Goal: Information Seeking & Learning: Learn about a topic

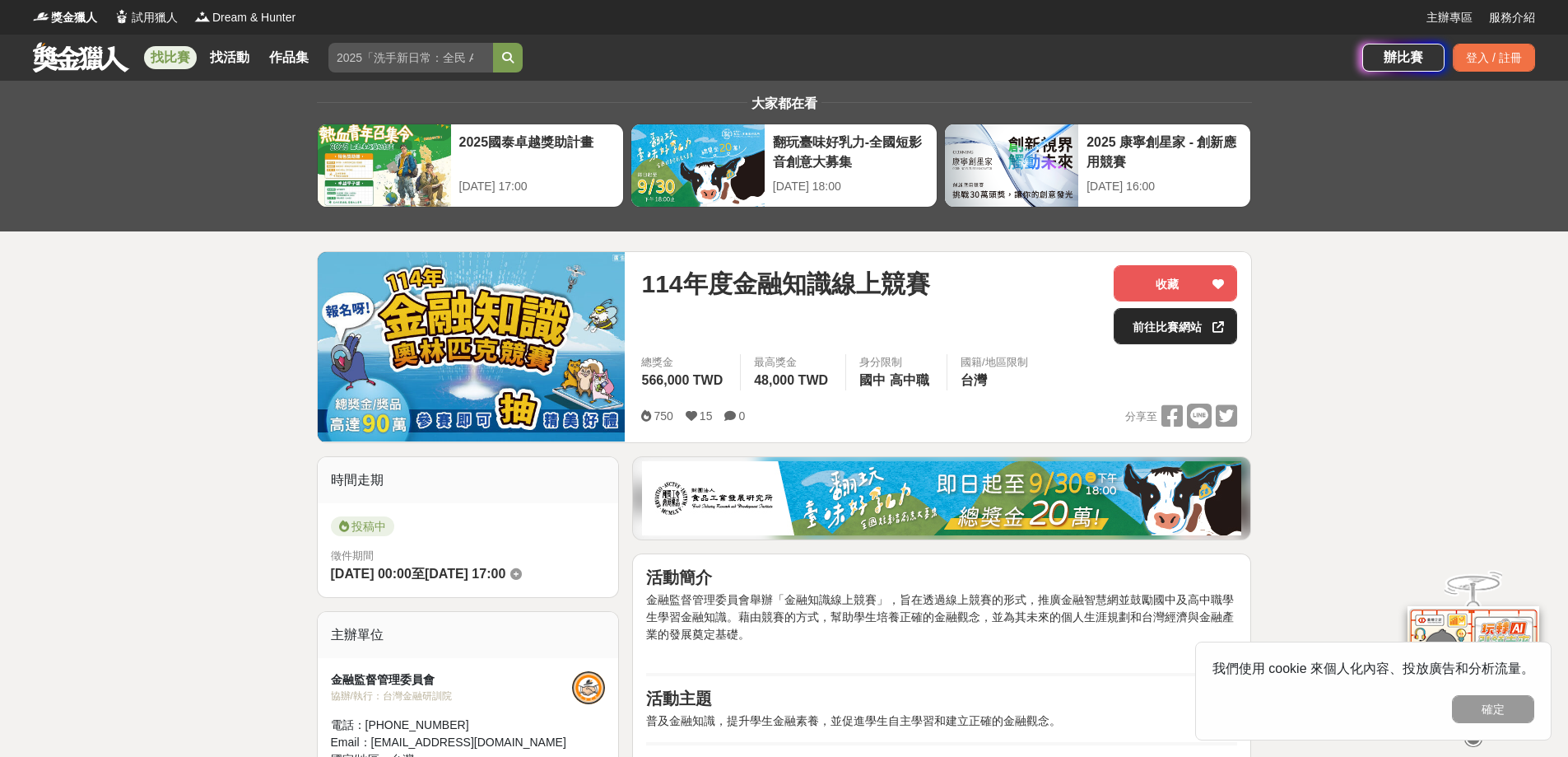
click at [1180, 327] on link "前往比賽網站" at bounding box center [1175, 326] width 124 height 36
drag, startPoint x: 1435, startPoint y: 351, endPoint x: 1313, endPoint y: 301, distance: 131.8
click at [1210, 328] on div at bounding box center [1218, 326] width 16 height 35
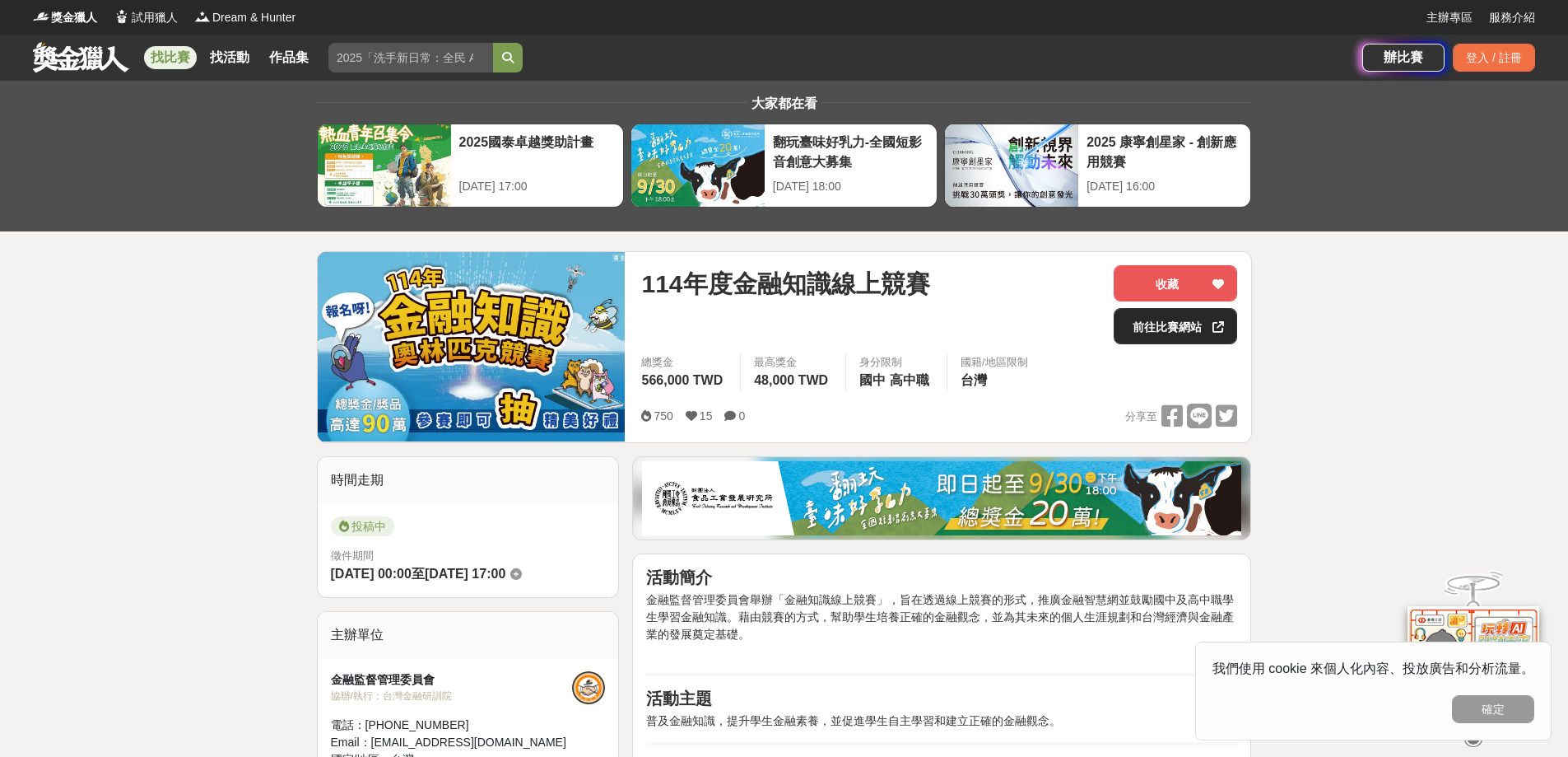
click at [1181, 332] on link "前往比賽網站" at bounding box center [1175, 326] width 124 height 36
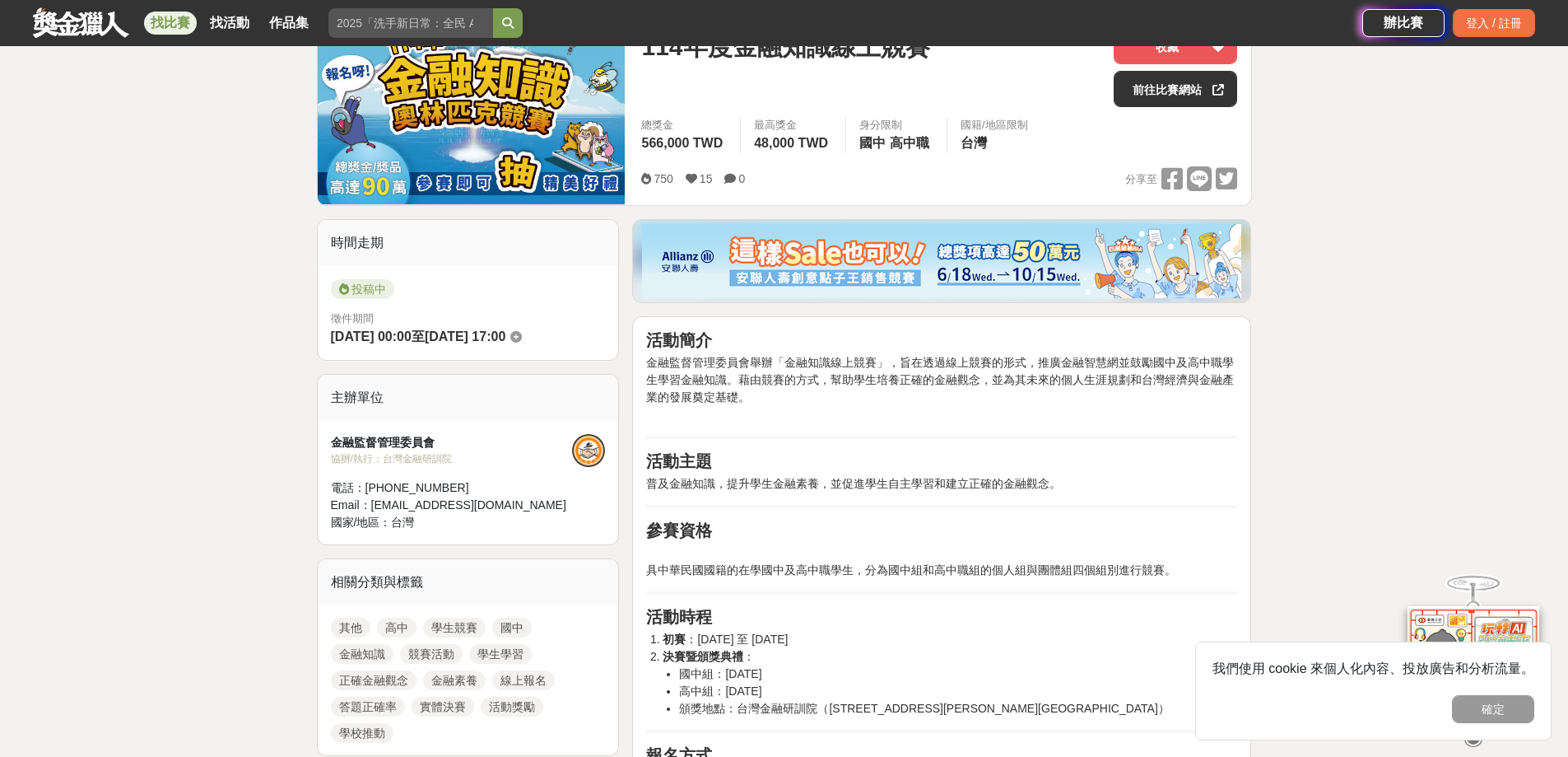
scroll to position [247, 0]
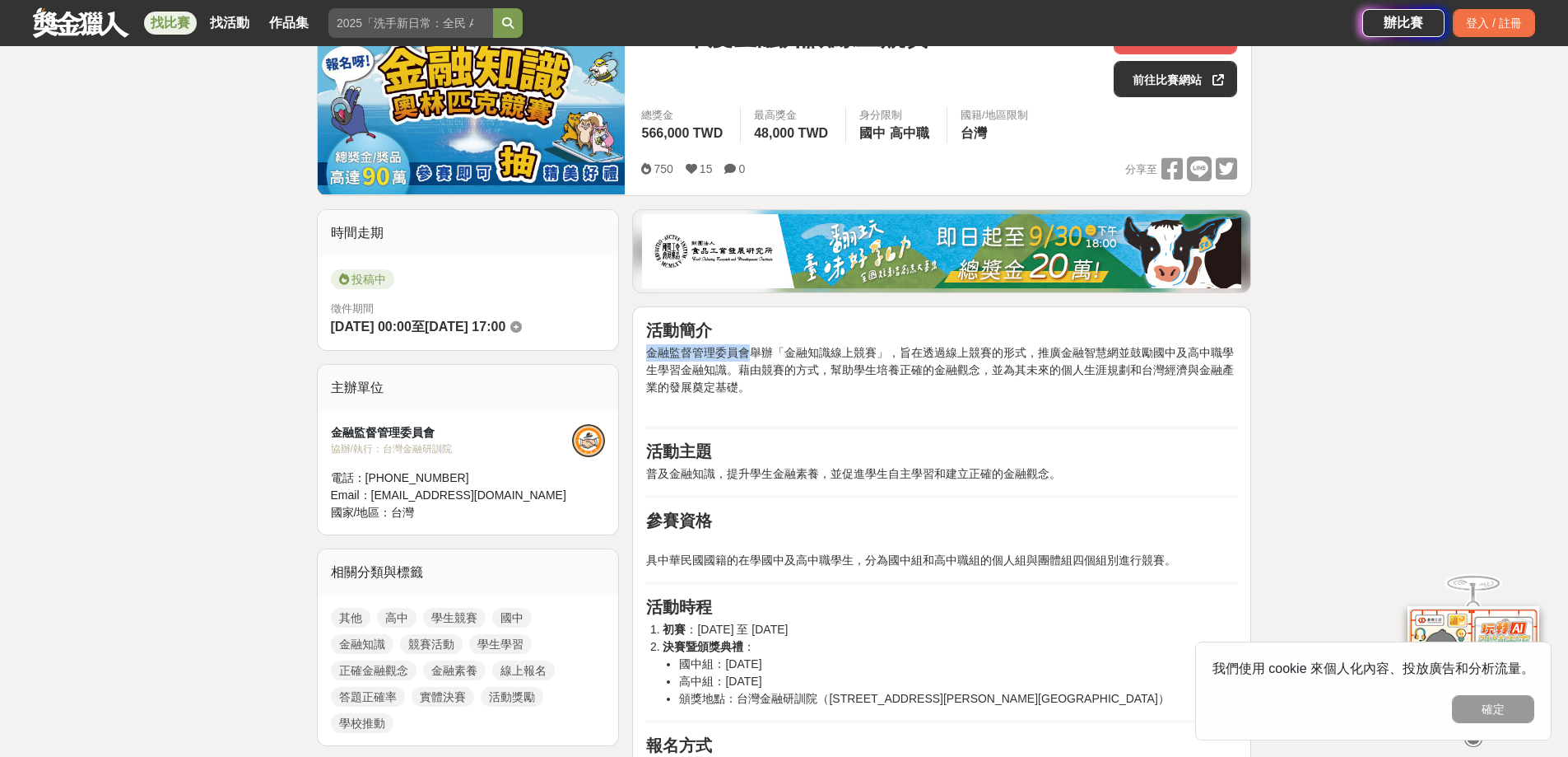
drag, startPoint x: 647, startPoint y: 358, endPoint x: 752, endPoint y: 349, distance: 105.4
click at [752, 349] on span "金融監督管理委員會舉辦「金融知識線上競賽」，旨在透過線上競賽的形式，推廣金融智慧網並鼓勵國中及高中職學生學習金融知識。藉由競賽的方式，幫助學生培養正確的金融觀…" at bounding box center [940, 369] width 588 height 48
copy span "金融監督管理委員會"
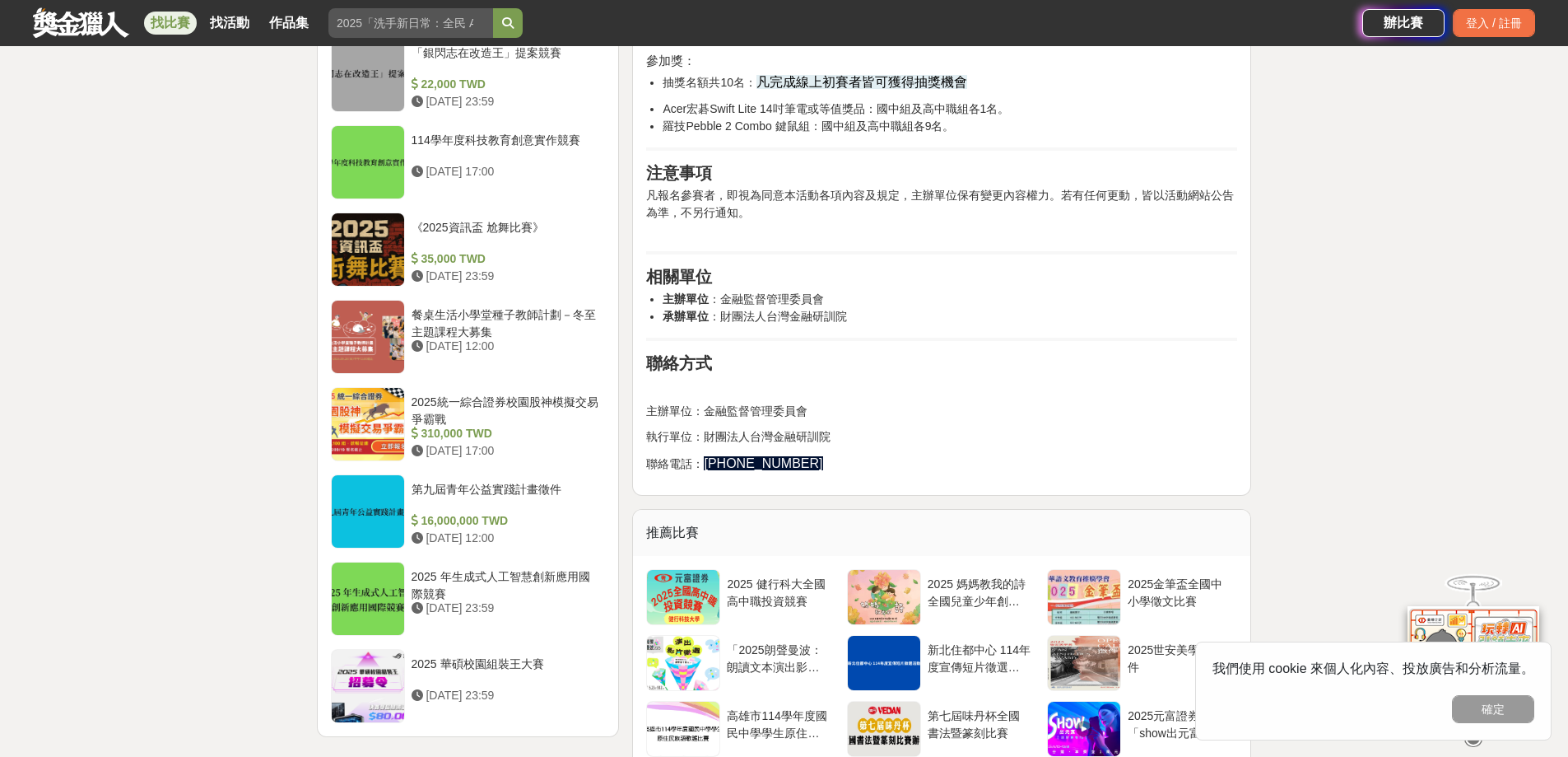
scroll to position [1811, 0]
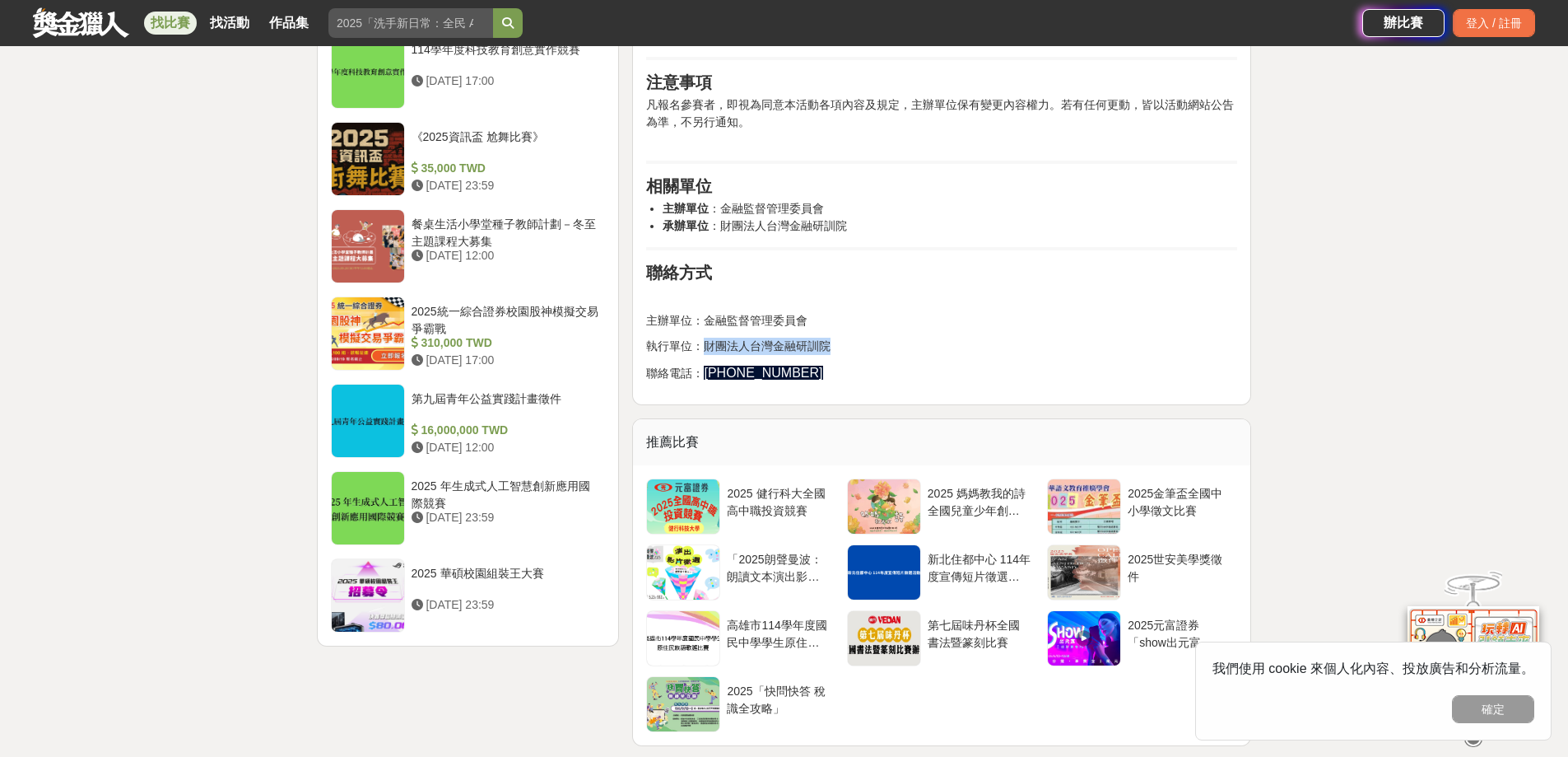
drag, startPoint x: 707, startPoint y: 347, endPoint x: 847, endPoint y: 346, distance: 140.0
click at [847, 346] on p "執行單位：財團法人台灣金融研訓院" at bounding box center [942, 346] width 591 height 17
copy p "財團法人台灣金融研訓院"
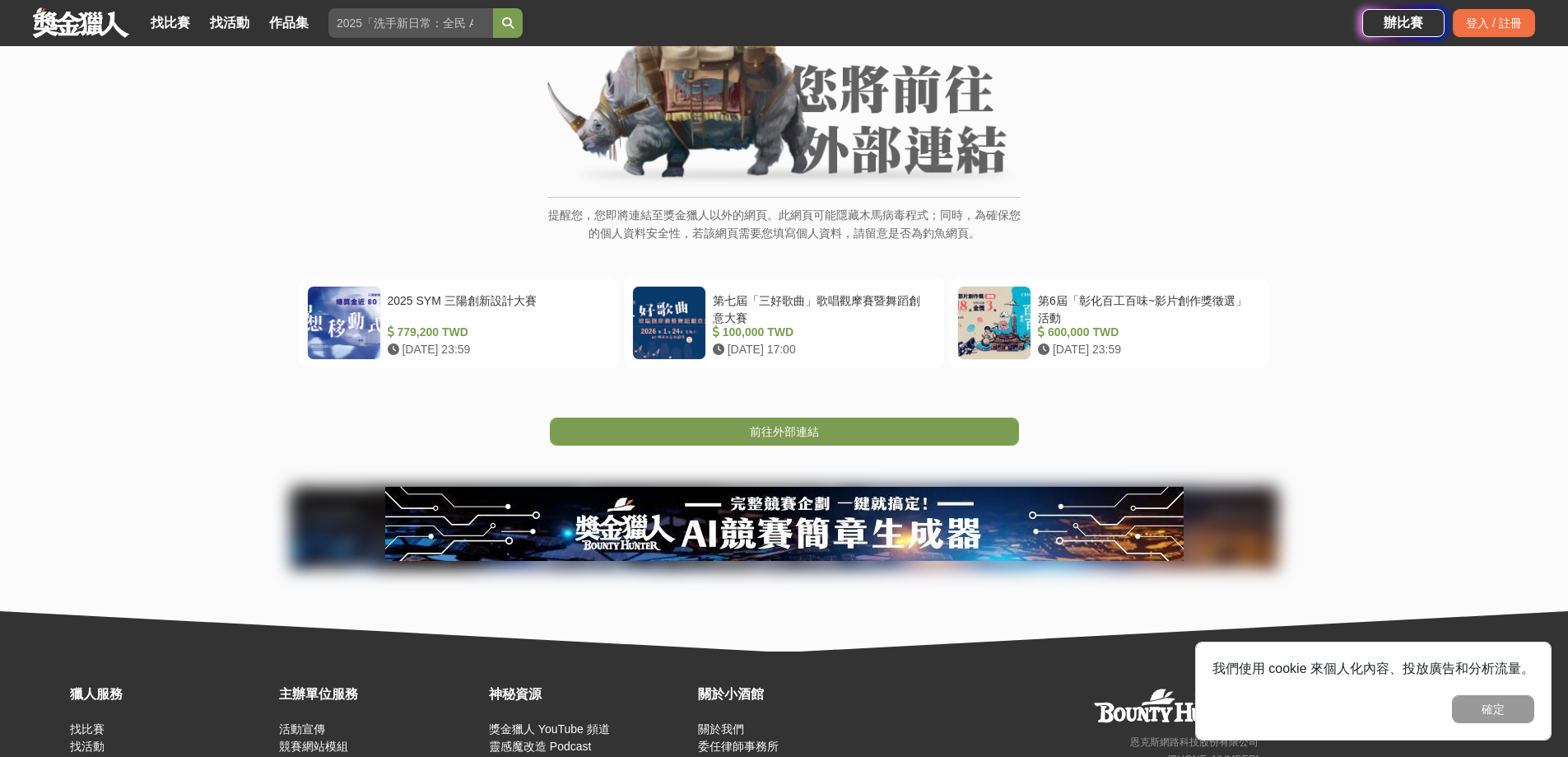
scroll to position [164, 0]
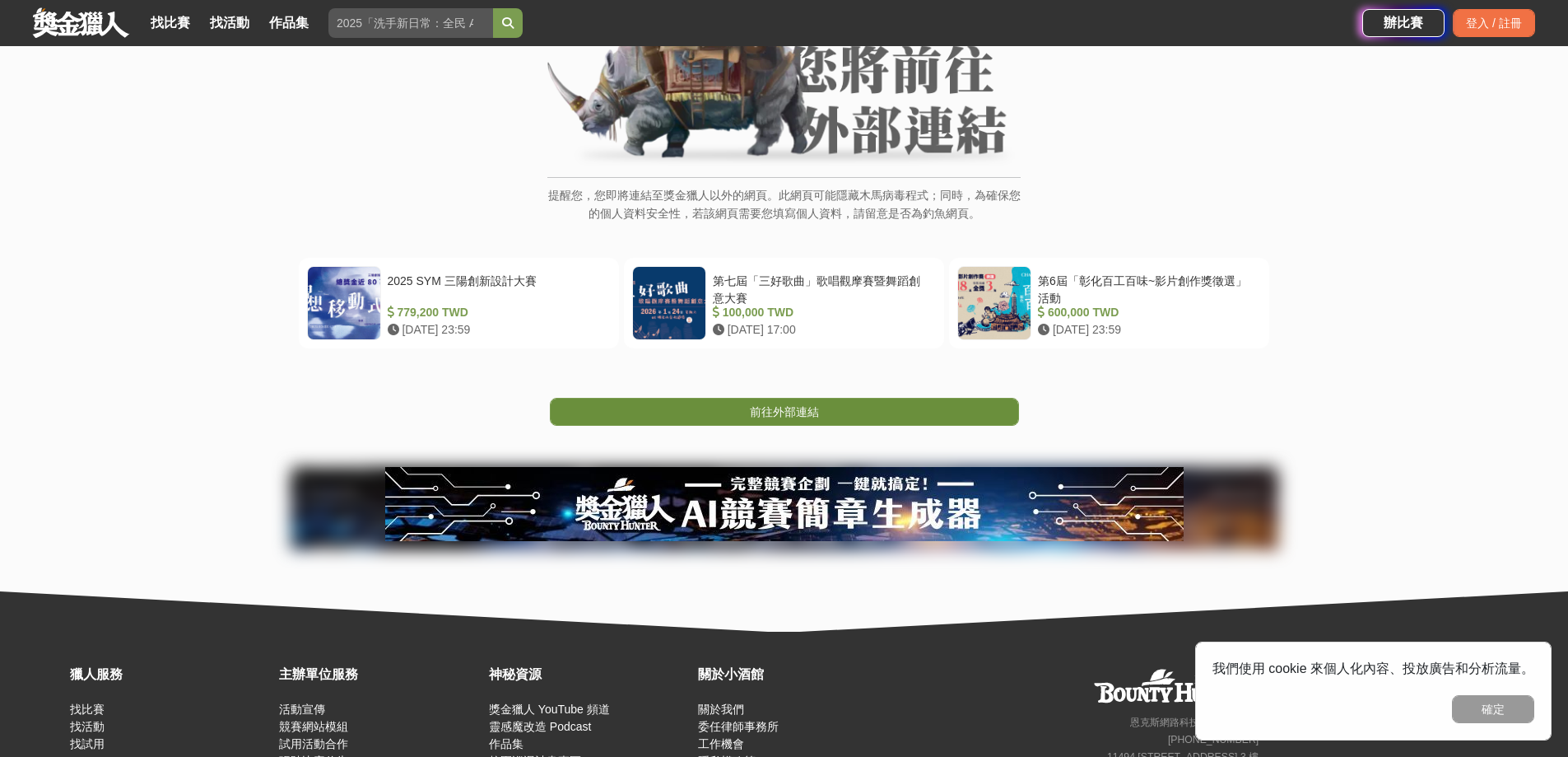
click at [836, 397] on link "前往外部連結" at bounding box center [784, 412] width 469 height 28
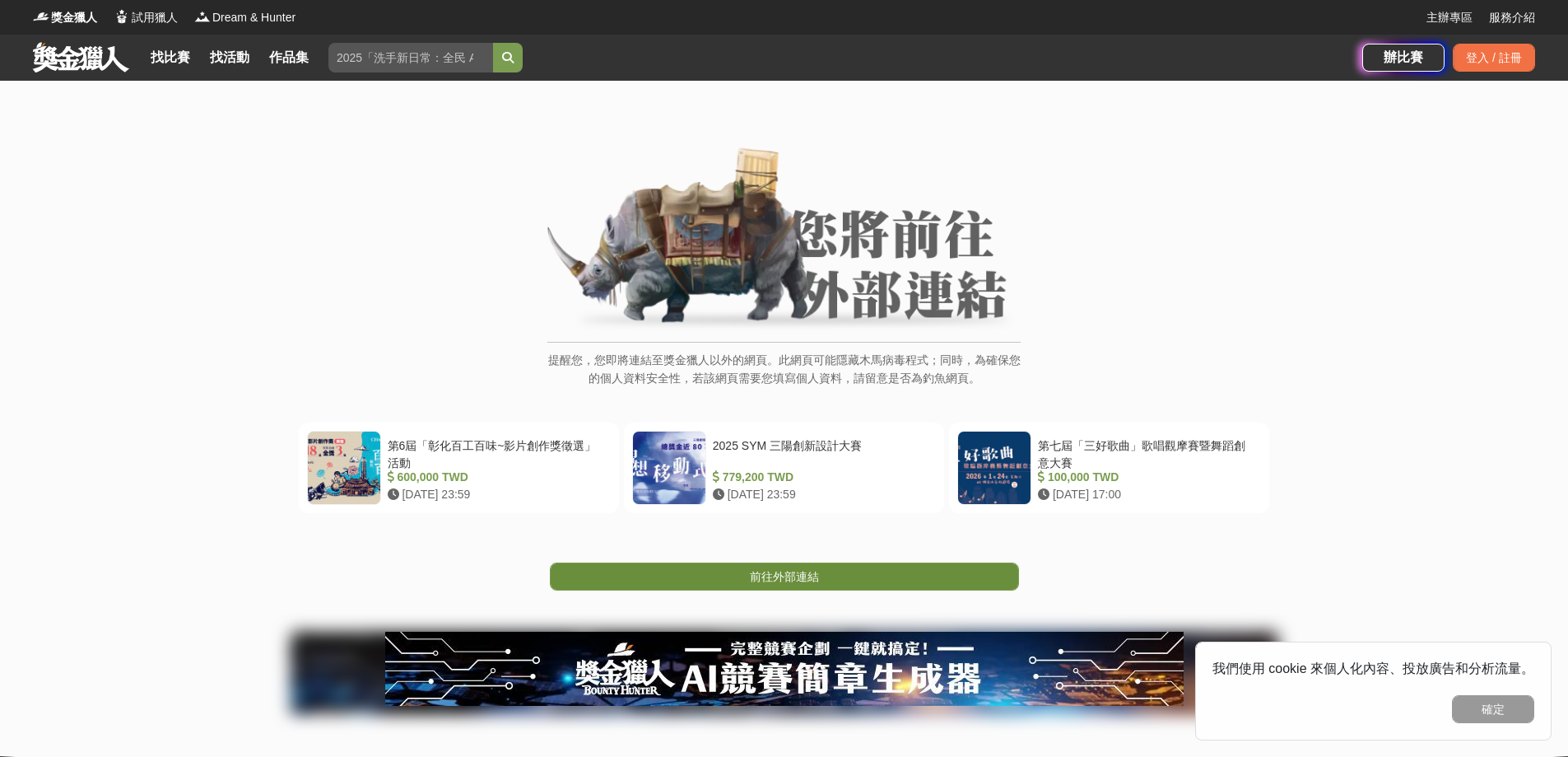
click at [798, 577] on span "前往外部連結" at bounding box center [784, 577] width 69 height 13
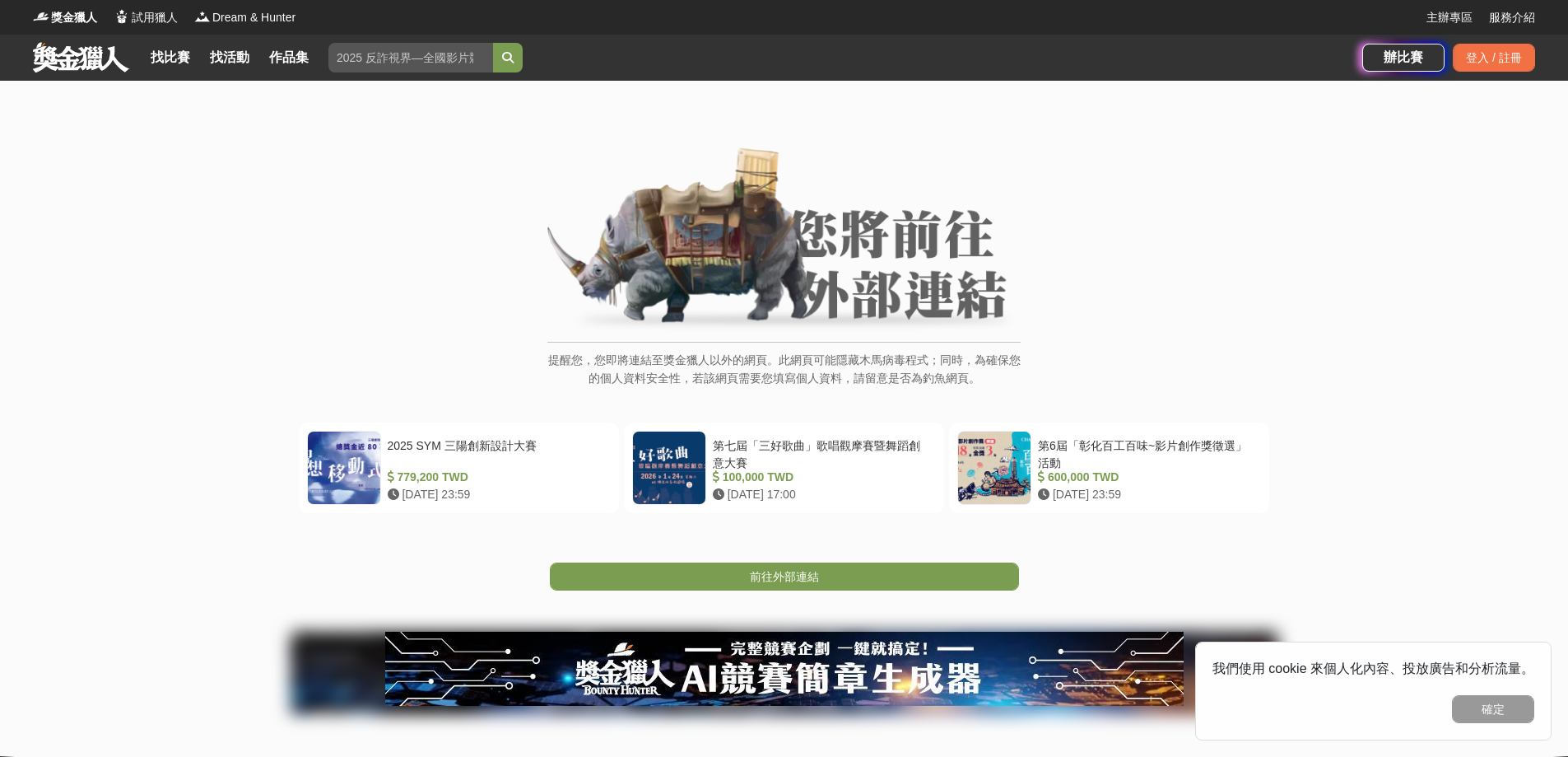
click at [797, 578] on span "前往外部連結" at bounding box center [784, 577] width 69 height 13
